Goal: Information Seeking & Learning: Learn about a topic

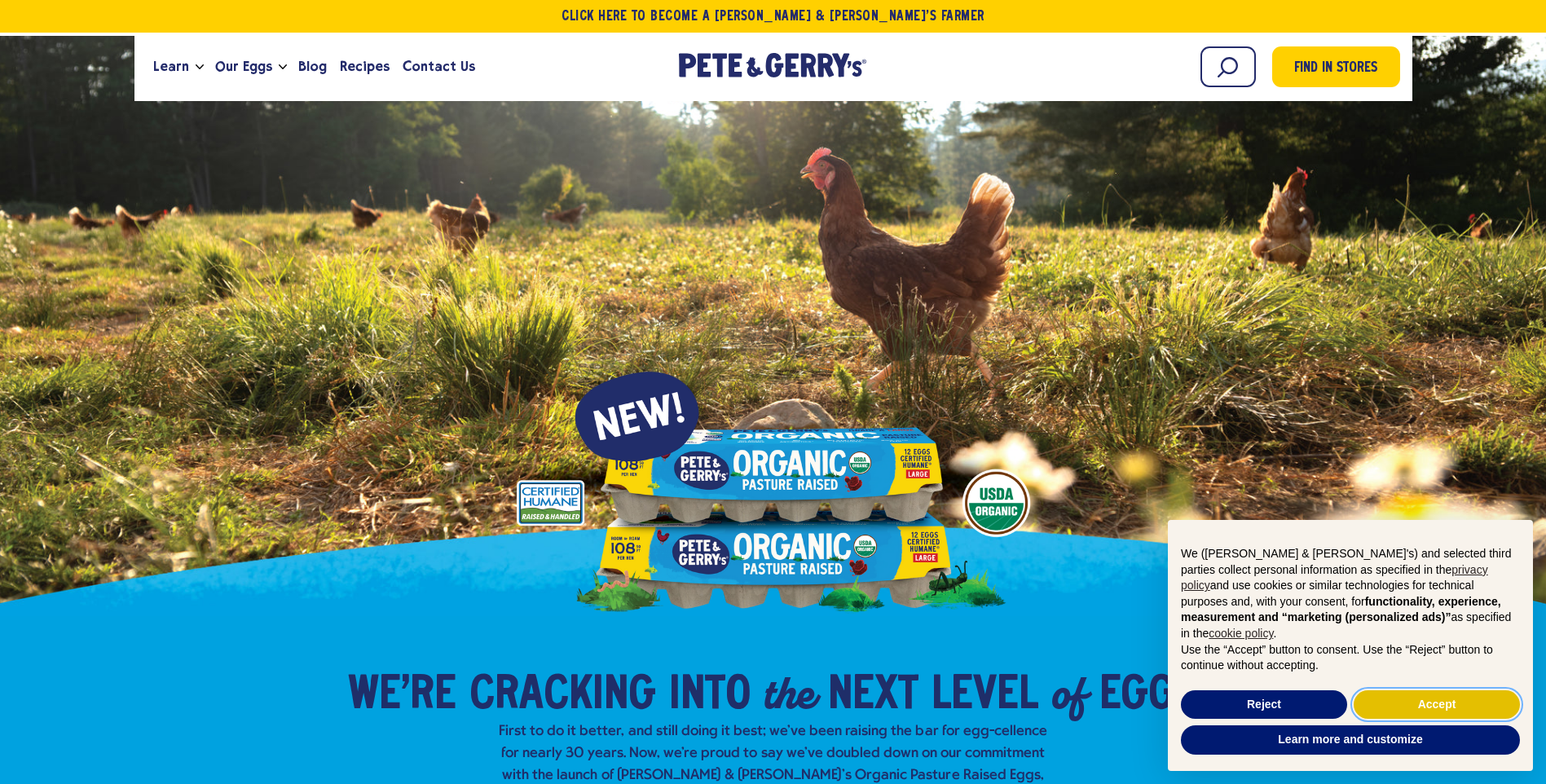
click at [1440, 702] on button "Accept" at bounding box center [1436, 705] width 167 height 30
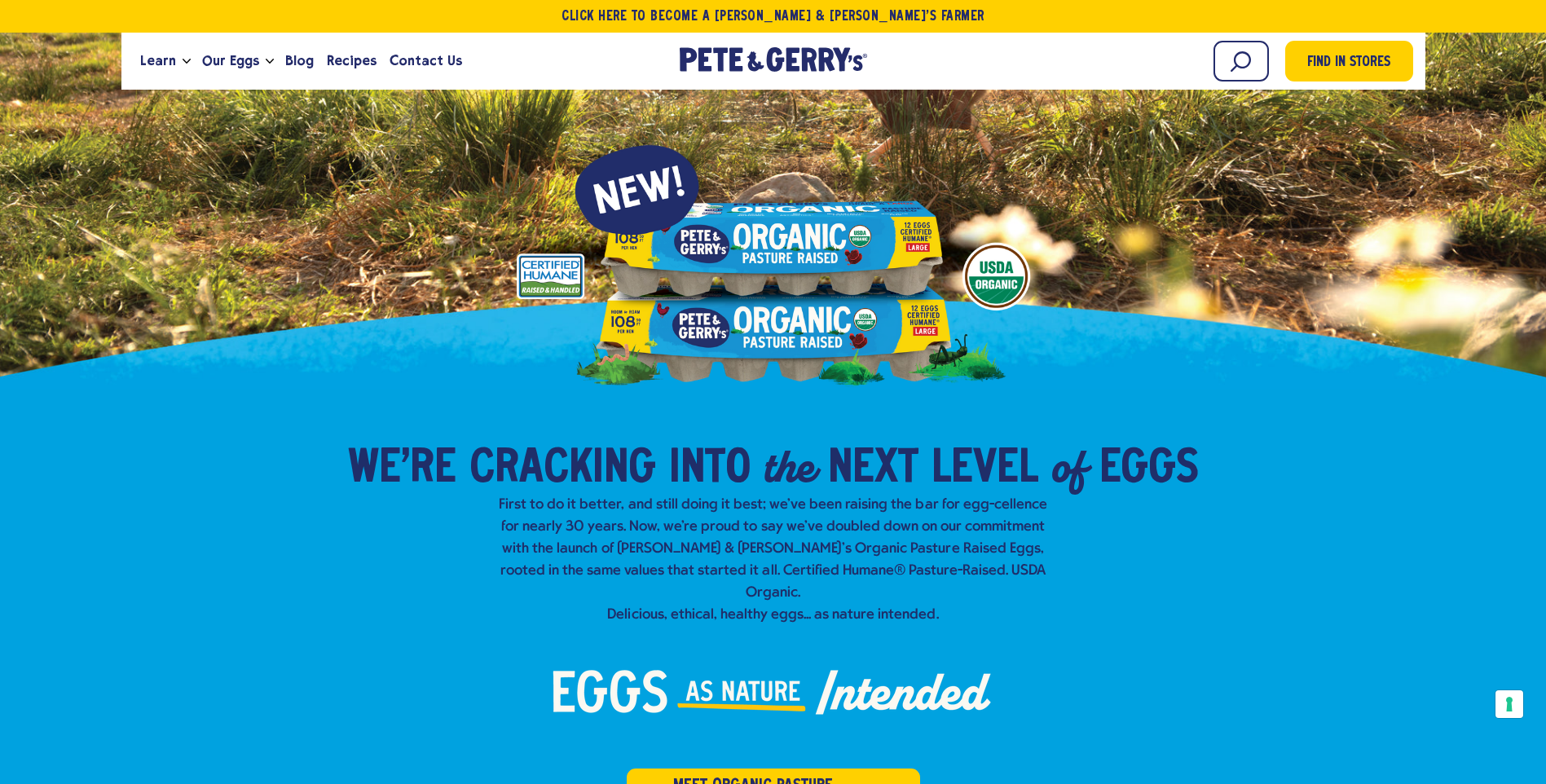
scroll to position [489, 0]
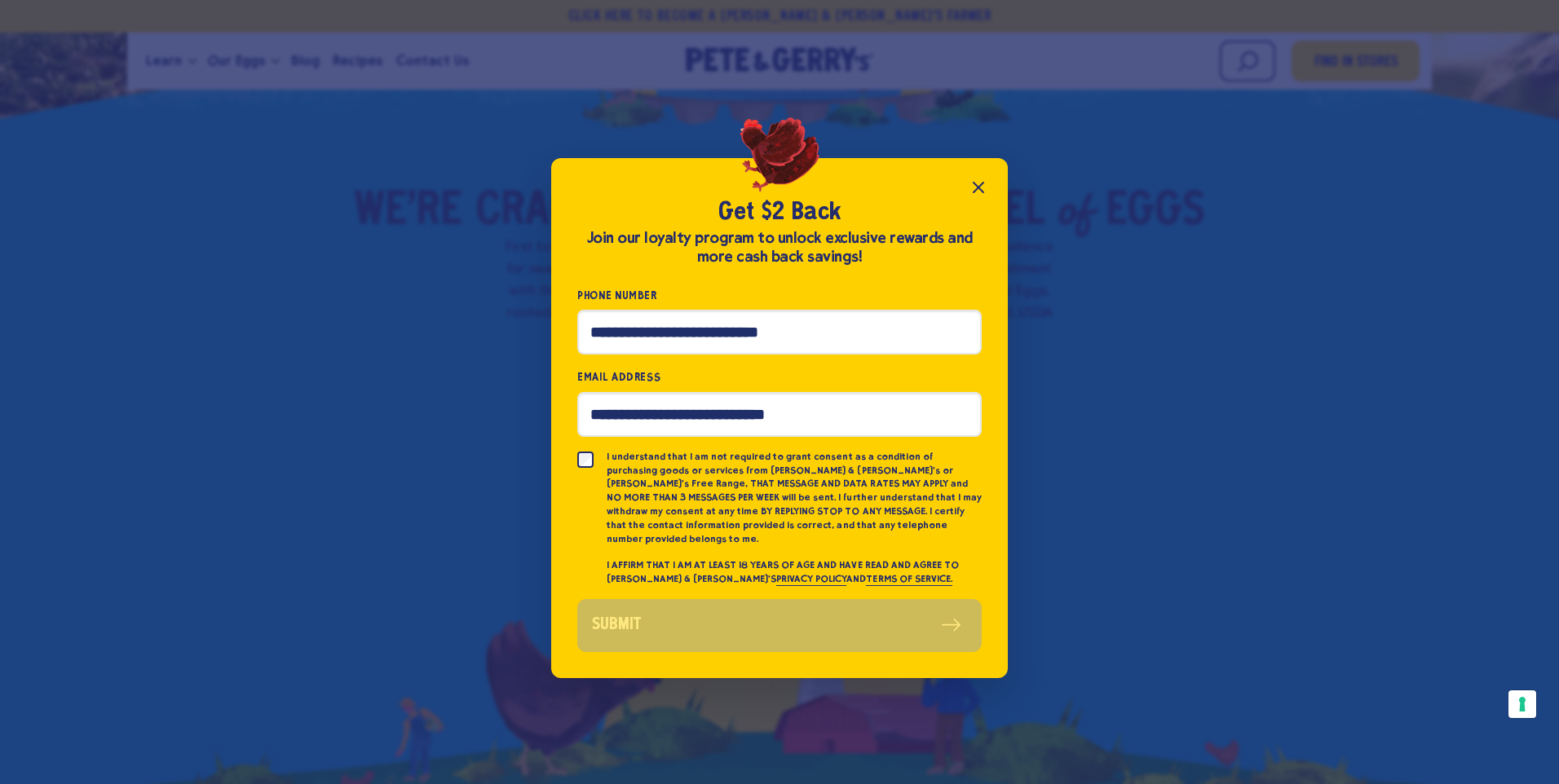
click at [973, 192] on icon "Close popup" at bounding box center [978, 187] width 20 height 20
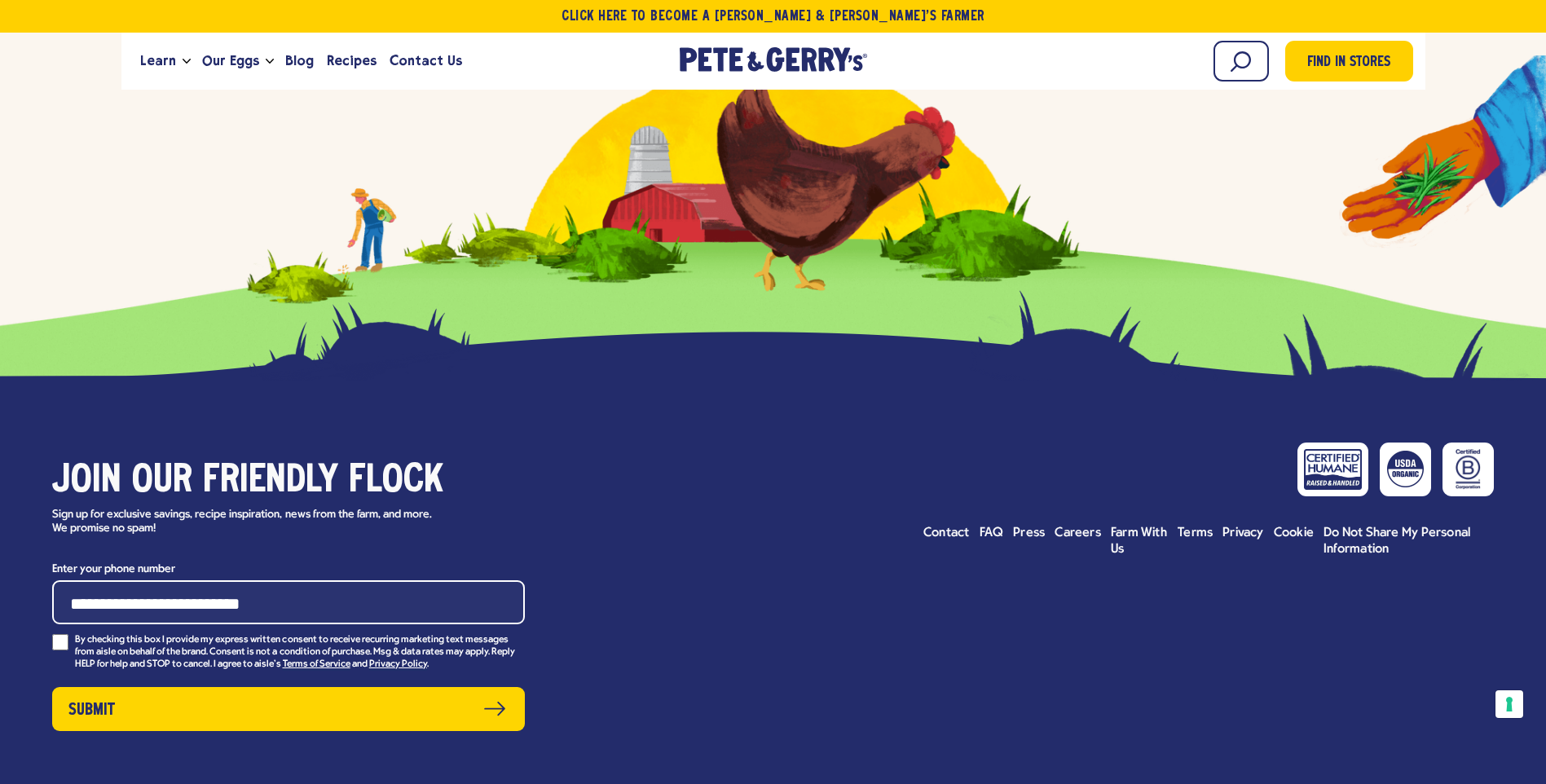
scroll to position [8110, 0]
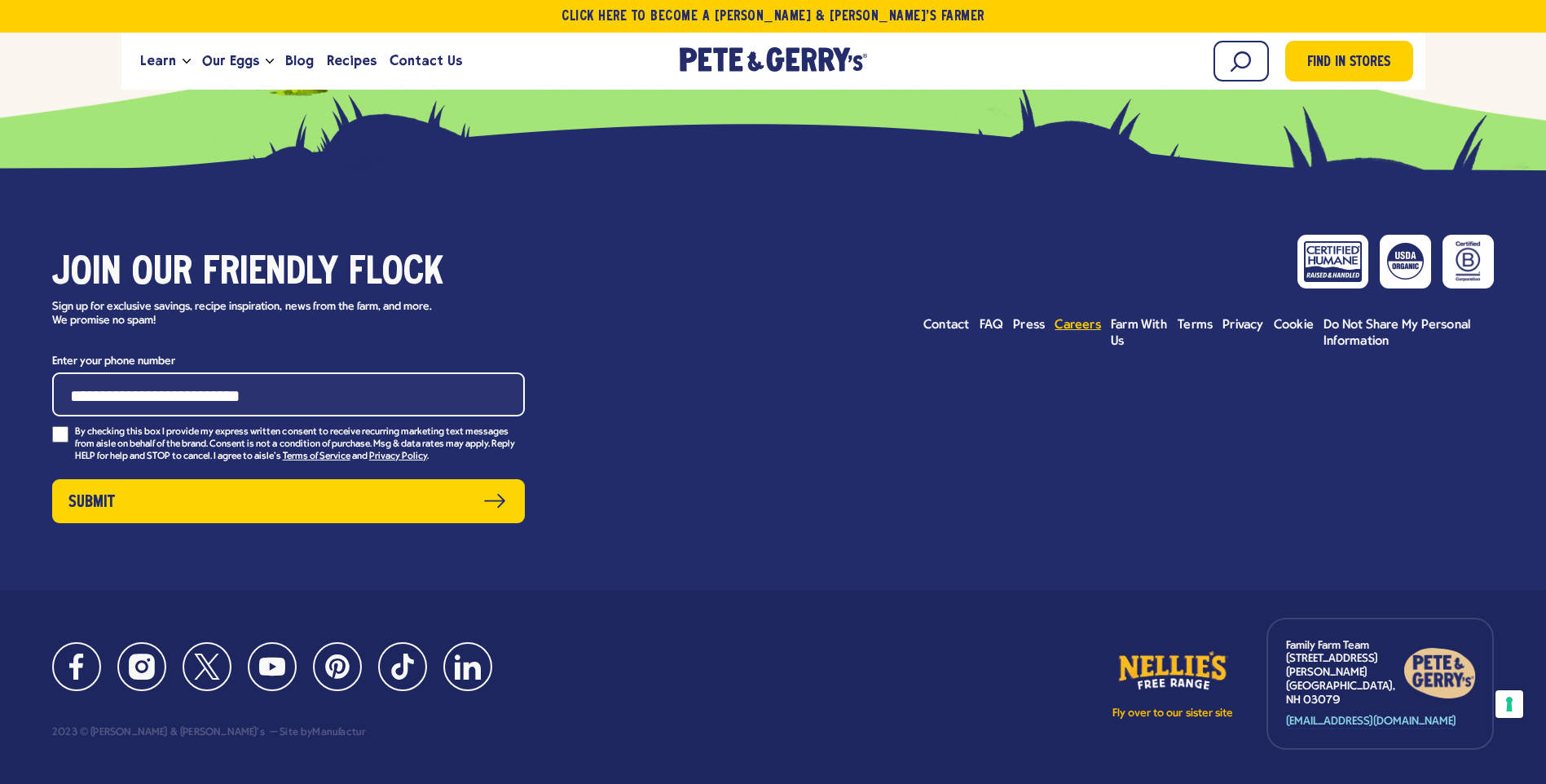
click at [1082, 319] on span "Careers" at bounding box center [1077, 324] width 46 height 13
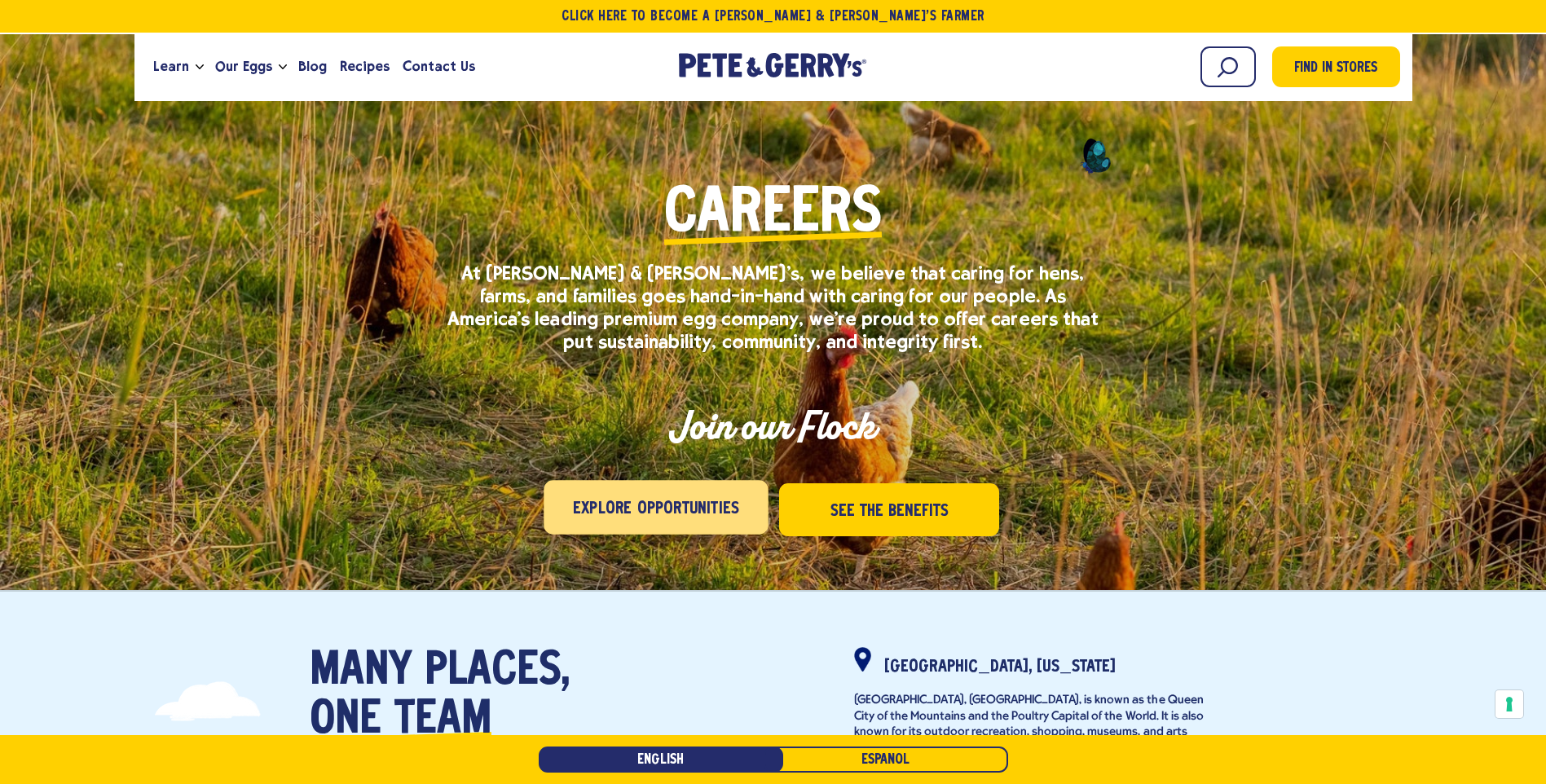
click at [635, 501] on span "Explore Opportunities" at bounding box center [656, 509] width 167 height 26
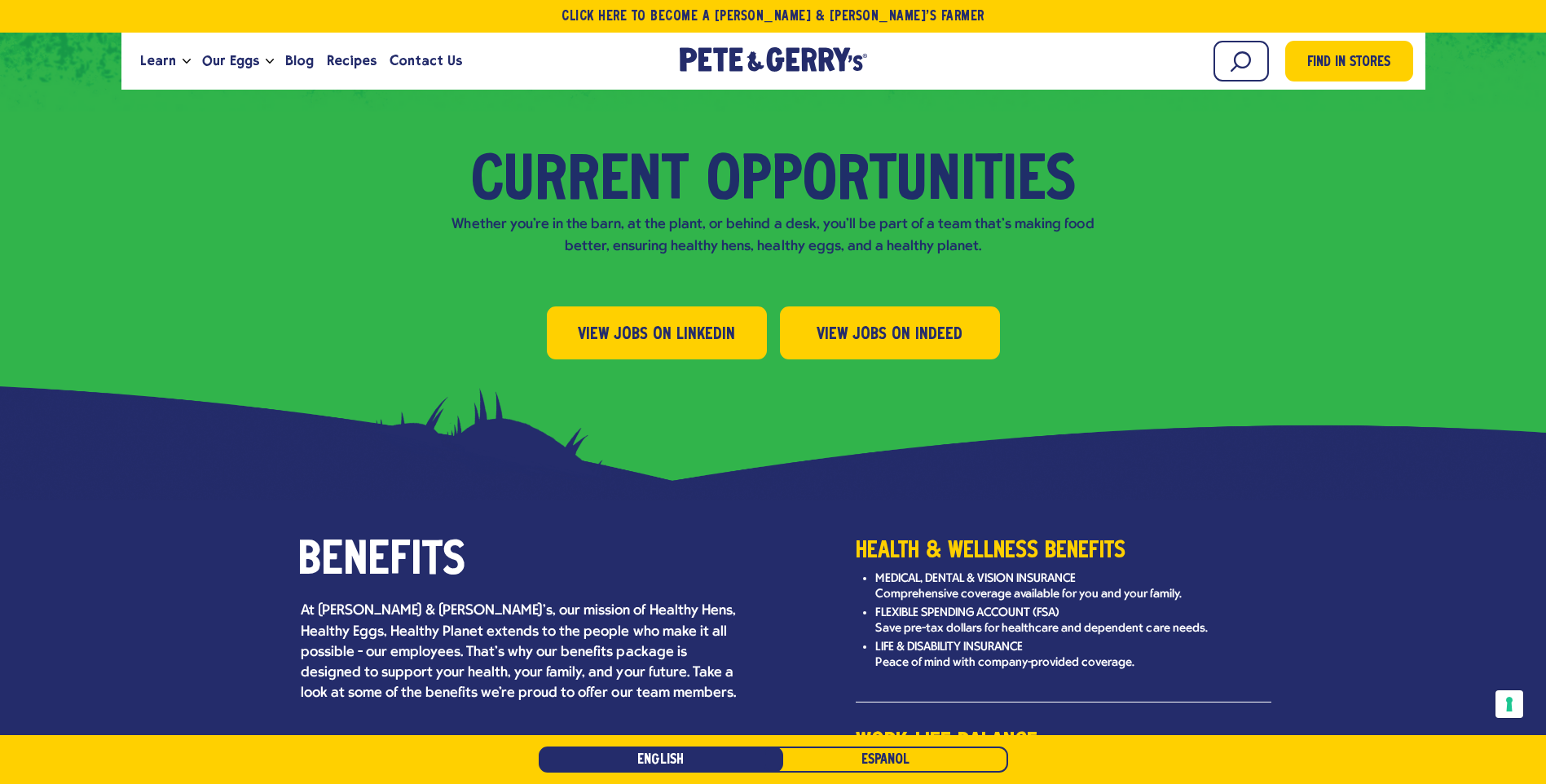
scroll to position [1745, 0]
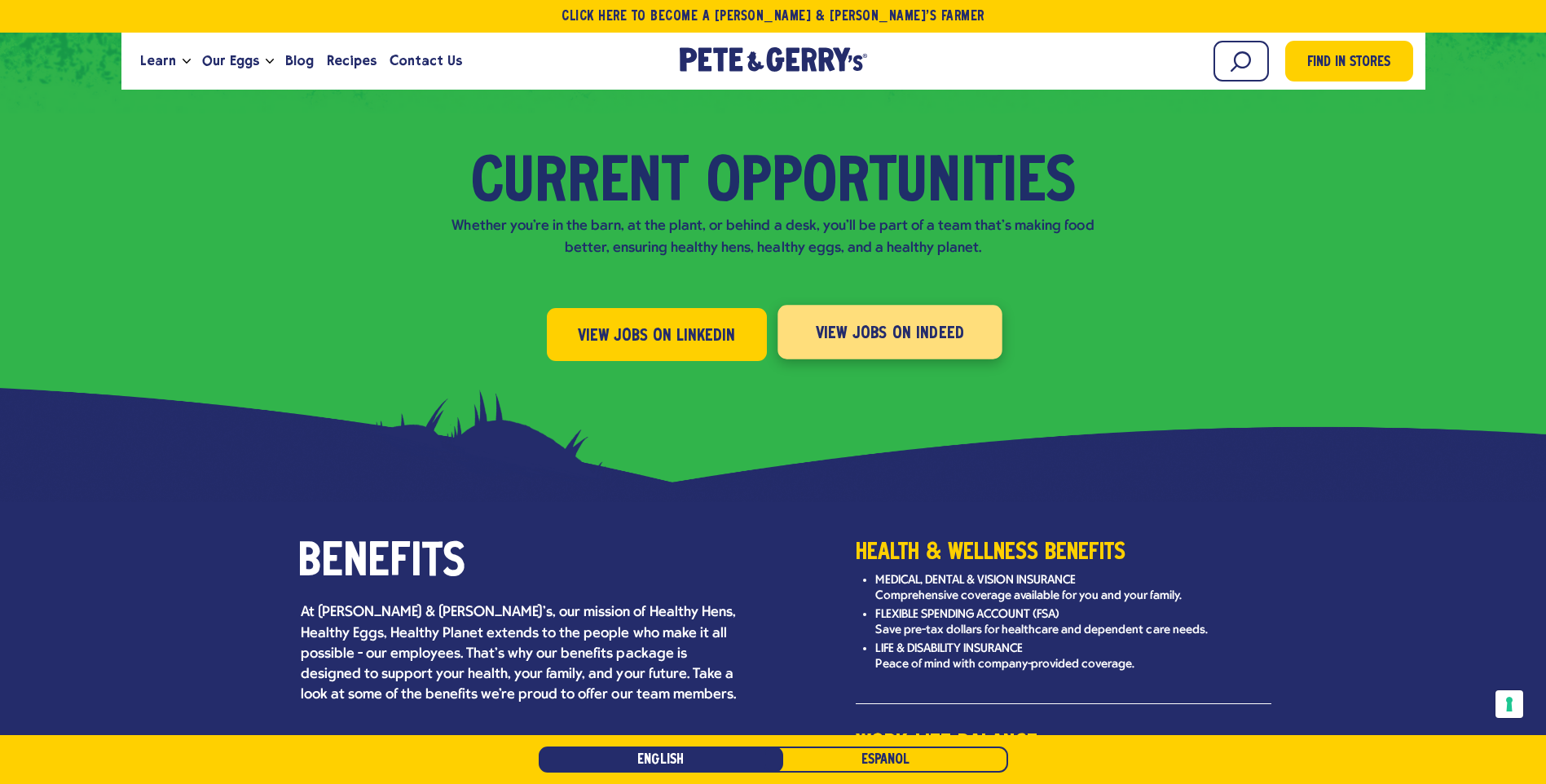
click at [875, 321] on span "View Jobs on Indeed" at bounding box center [889, 333] width 149 height 26
